Goal: Find specific page/section: Find specific page/section

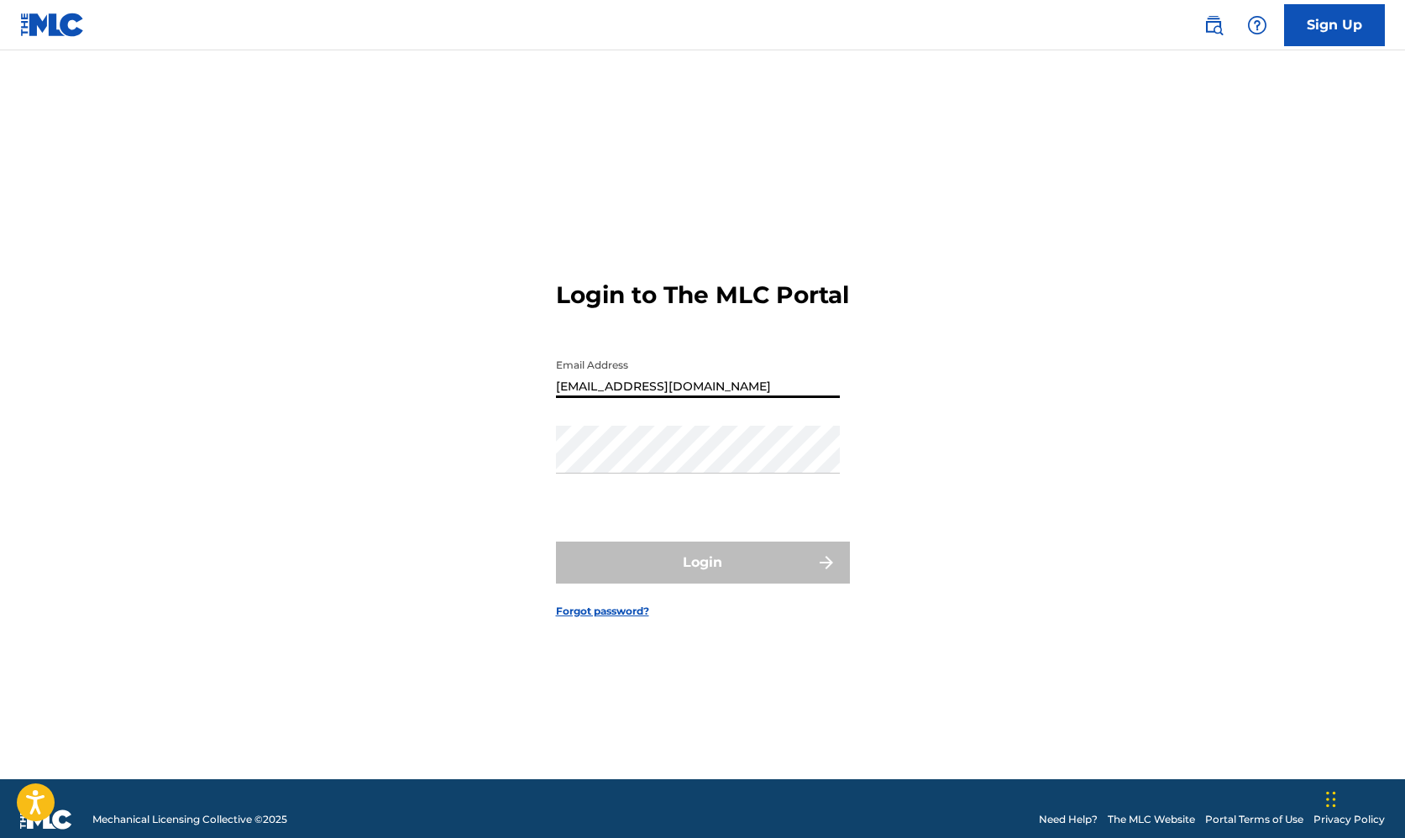
type input "[EMAIL_ADDRESS][DOMAIN_NAME]"
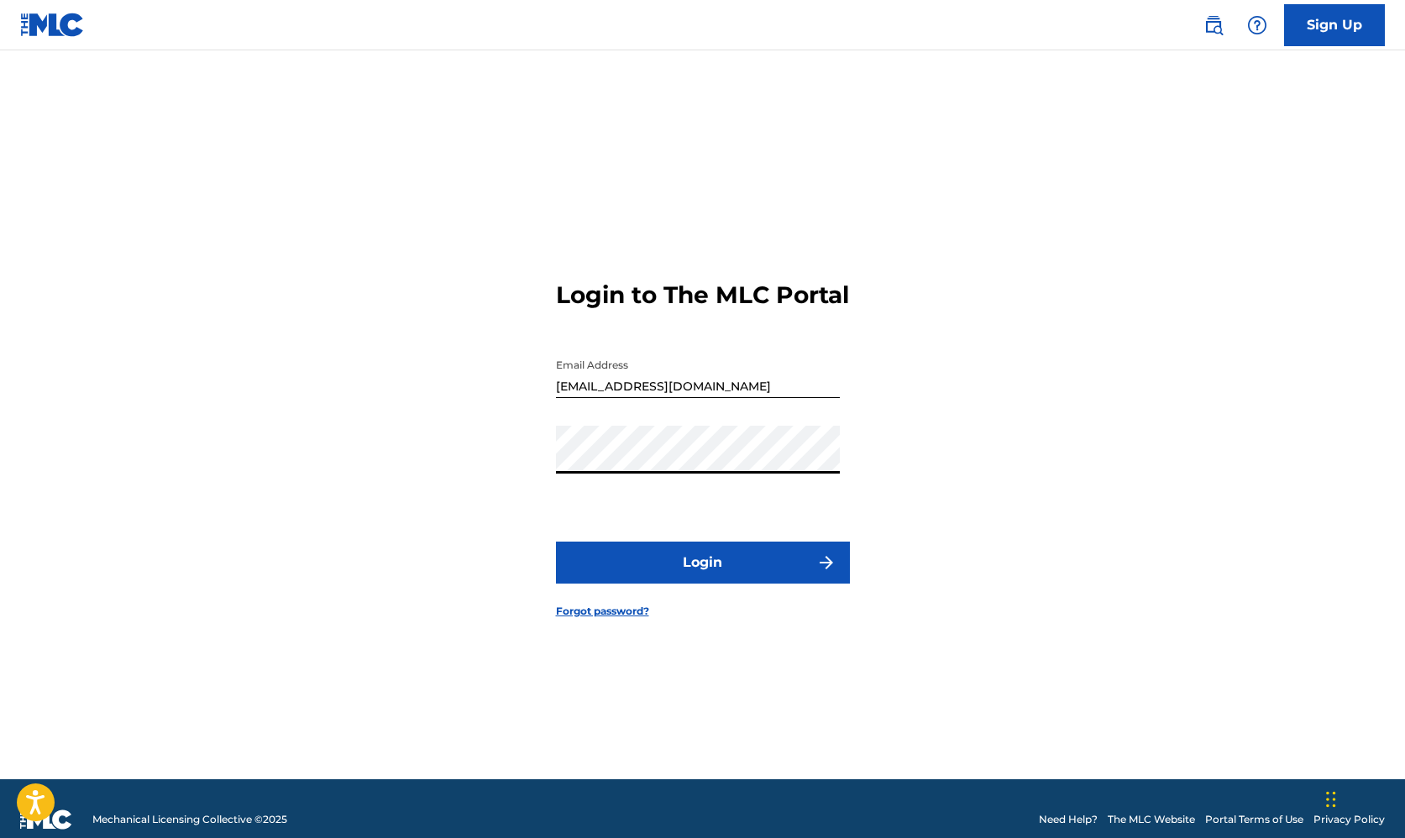
click at [702, 576] on button "Login" at bounding box center [703, 563] width 294 height 42
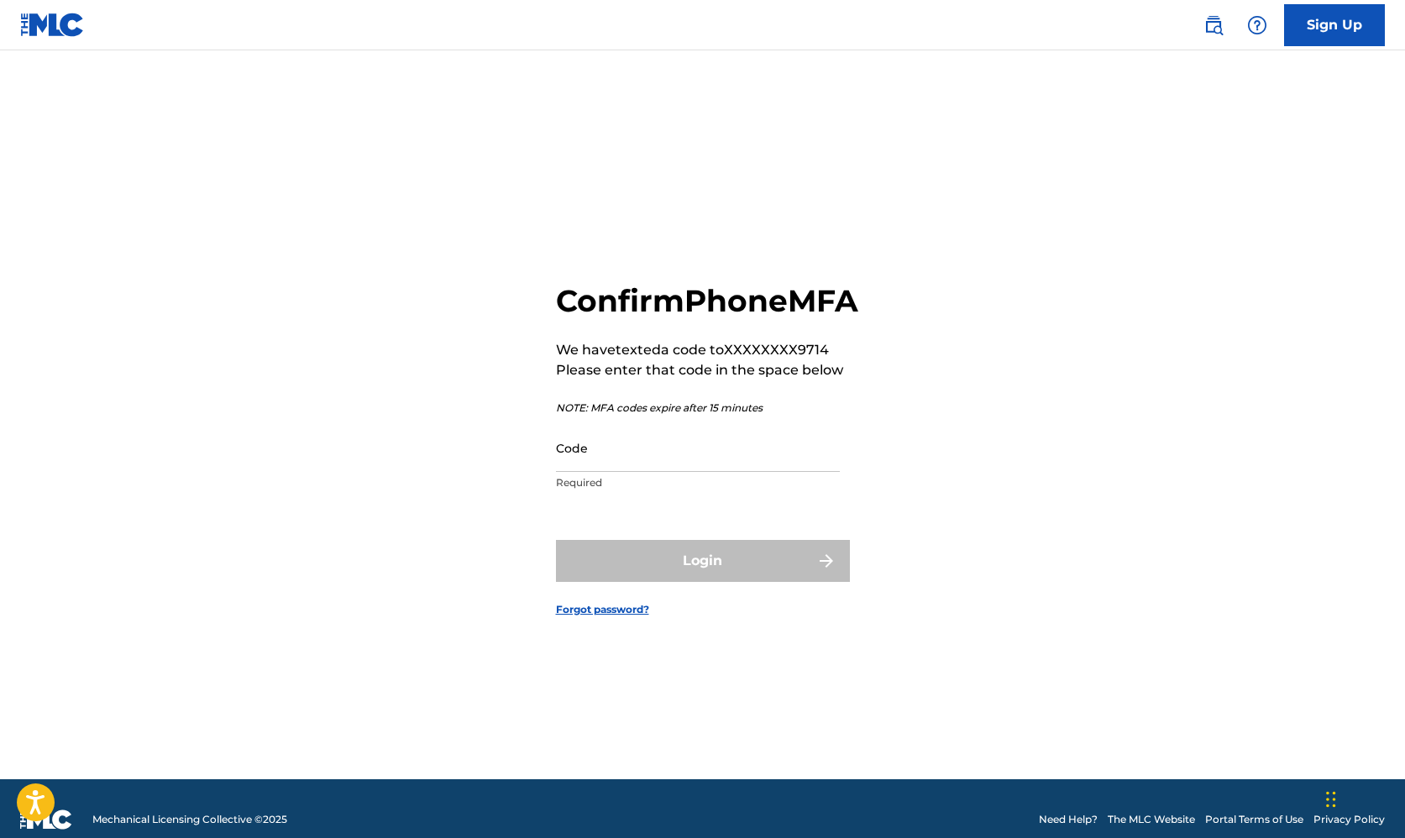
click at [710, 468] on input "Code" at bounding box center [698, 448] width 284 height 48
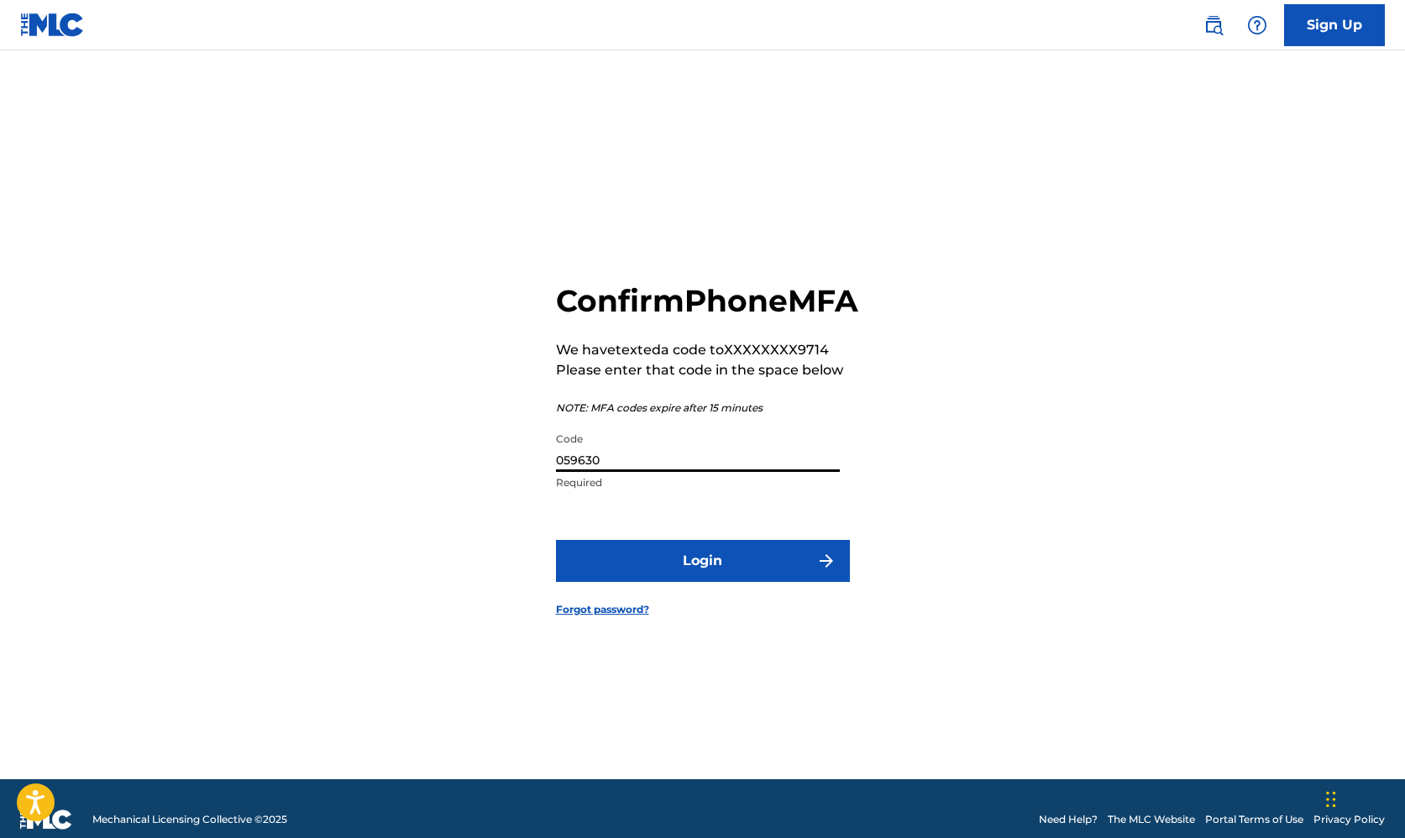
type input "059630"
click at [702, 579] on button "Login" at bounding box center [703, 561] width 294 height 42
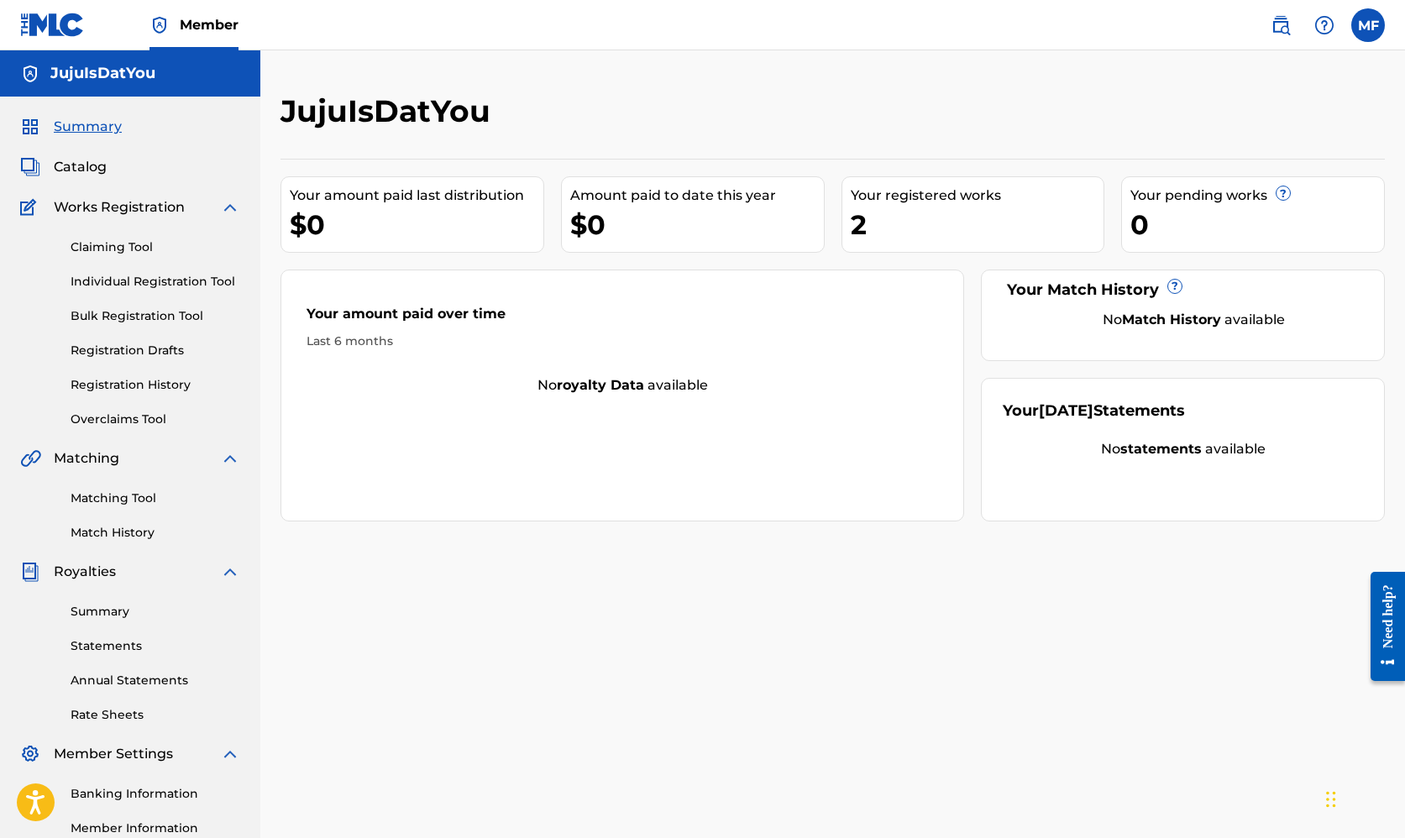
click at [956, 201] on div "Your registered works" at bounding box center [978, 196] width 254 height 20
click at [113, 575] on span "Royalties" at bounding box center [85, 572] width 62 height 20
click at [89, 170] on span "Catalog" at bounding box center [80, 167] width 53 height 20
